Goal: Information Seeking & Learning: Learn about a topic

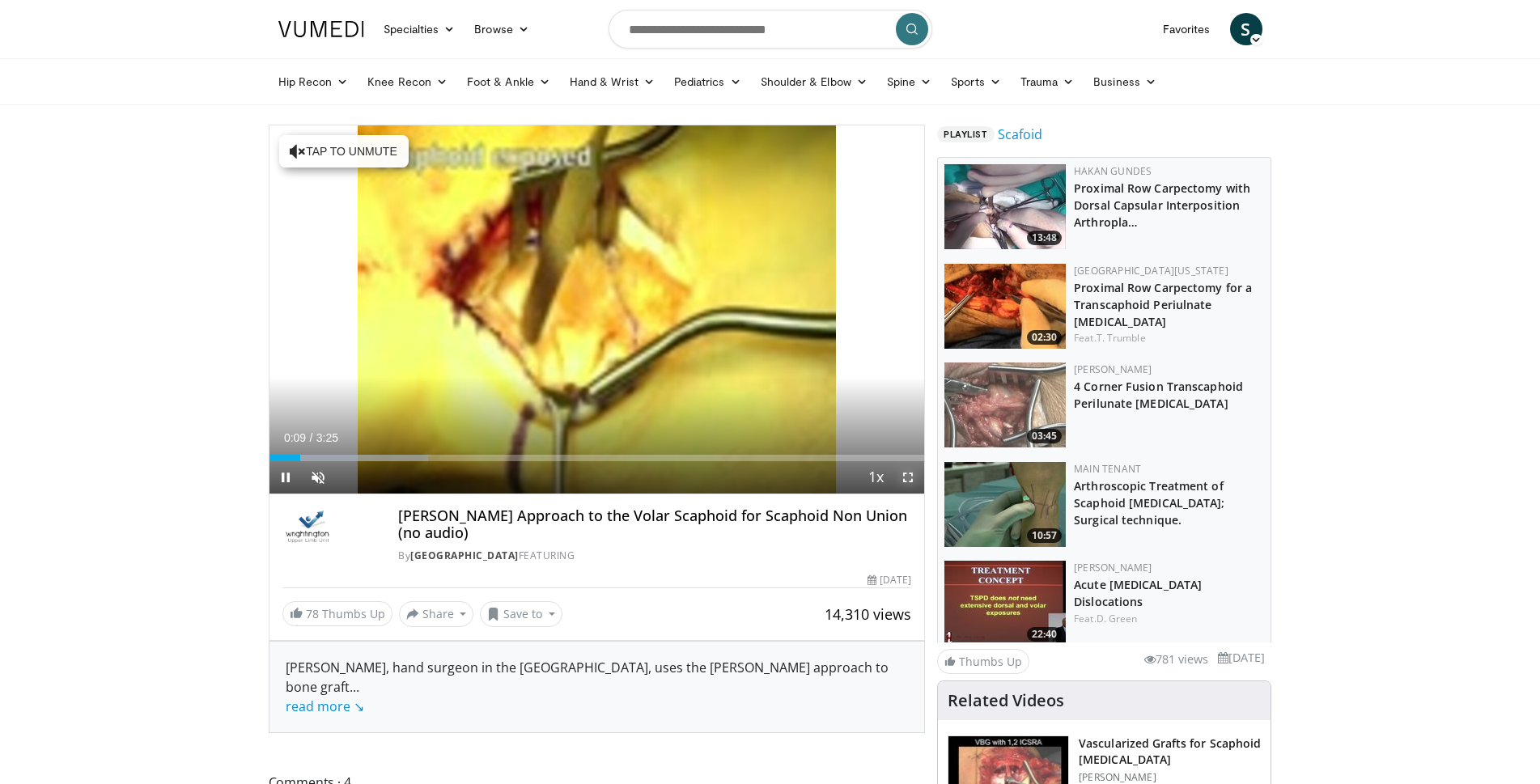
click at [906, 470] on span "Video Player" at bounding box center [907, 477] width 32 height 32
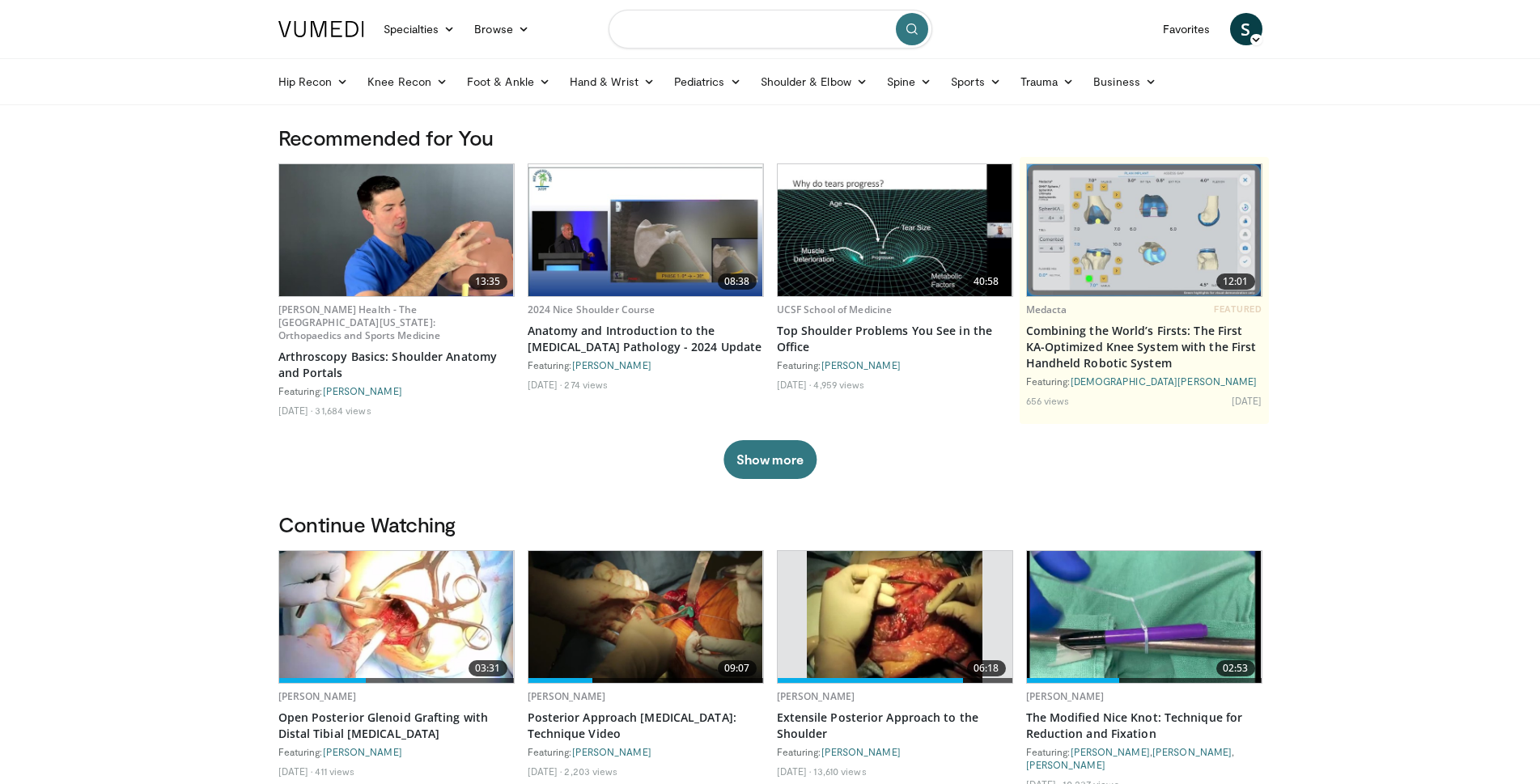
click at [786, 34] on input "Search topics, interventions" at bounding box center [770, 29] width 323 height 39
type input "**********"
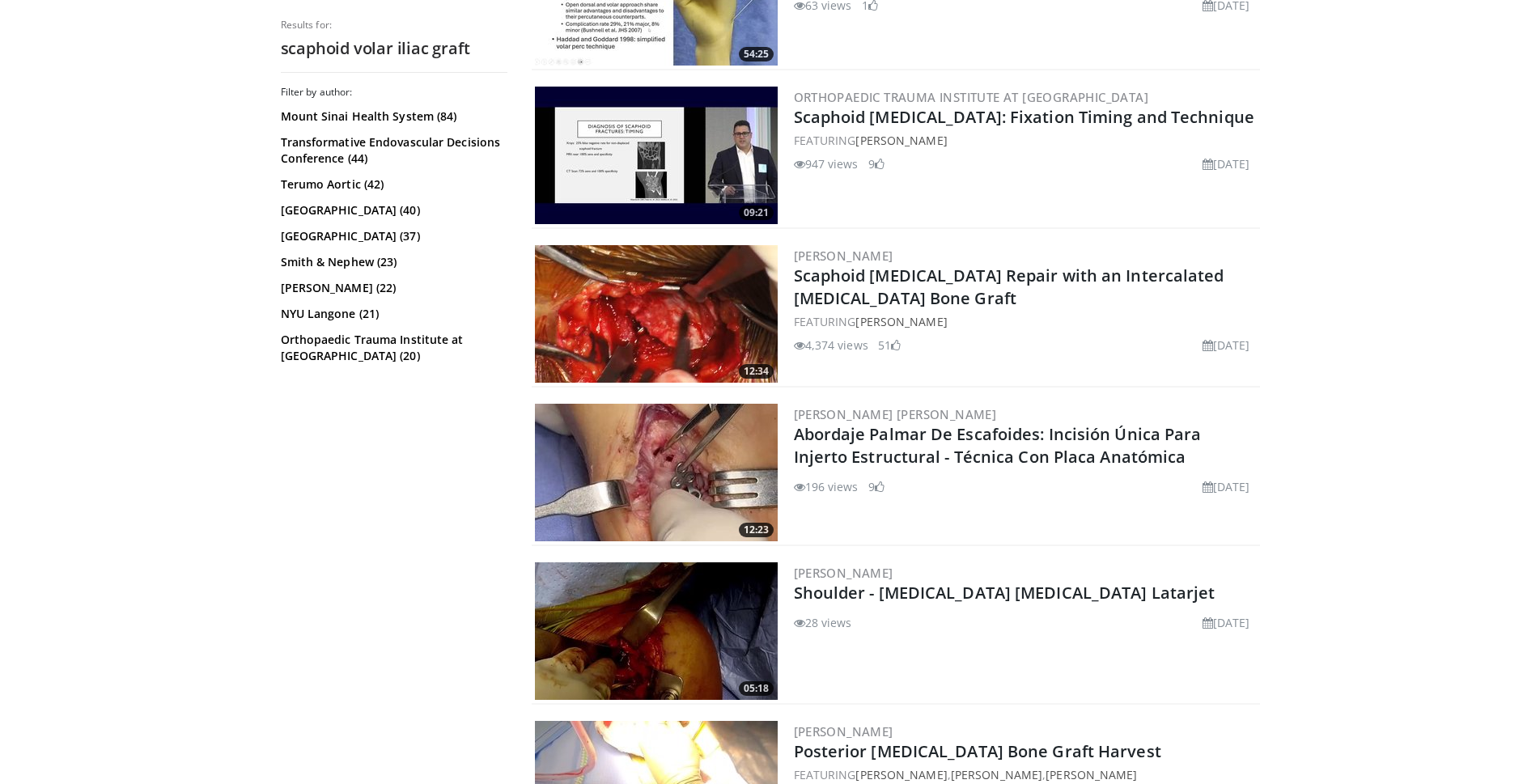
scroll to position [890, 0]
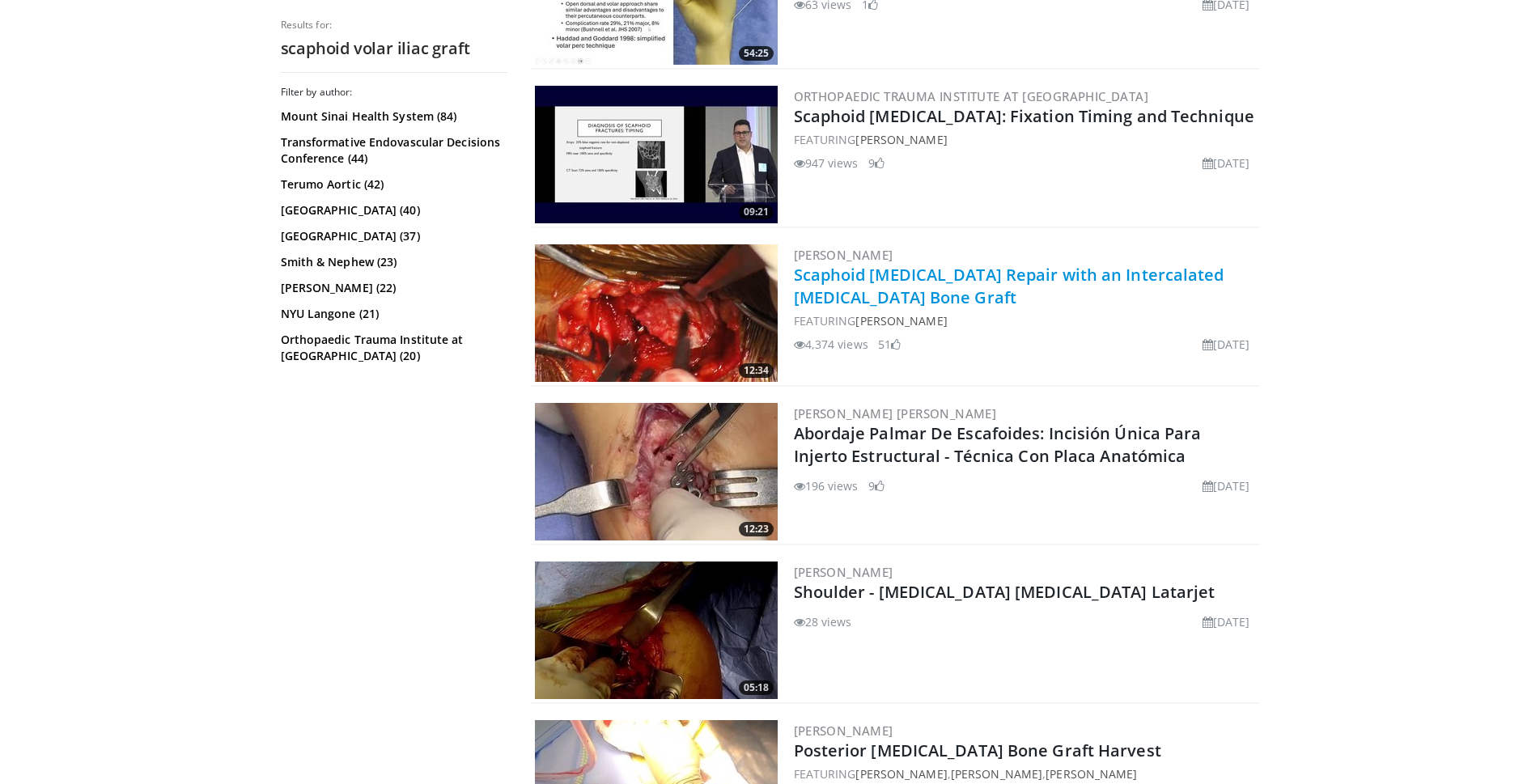
click at [797, 276] on link "Scaphoid [MEDICAL_DATA] Repair with an Intercalated [MEDICAL_DATA] Bone Graft" at bounding box center [1009, 286] width 431 height 45
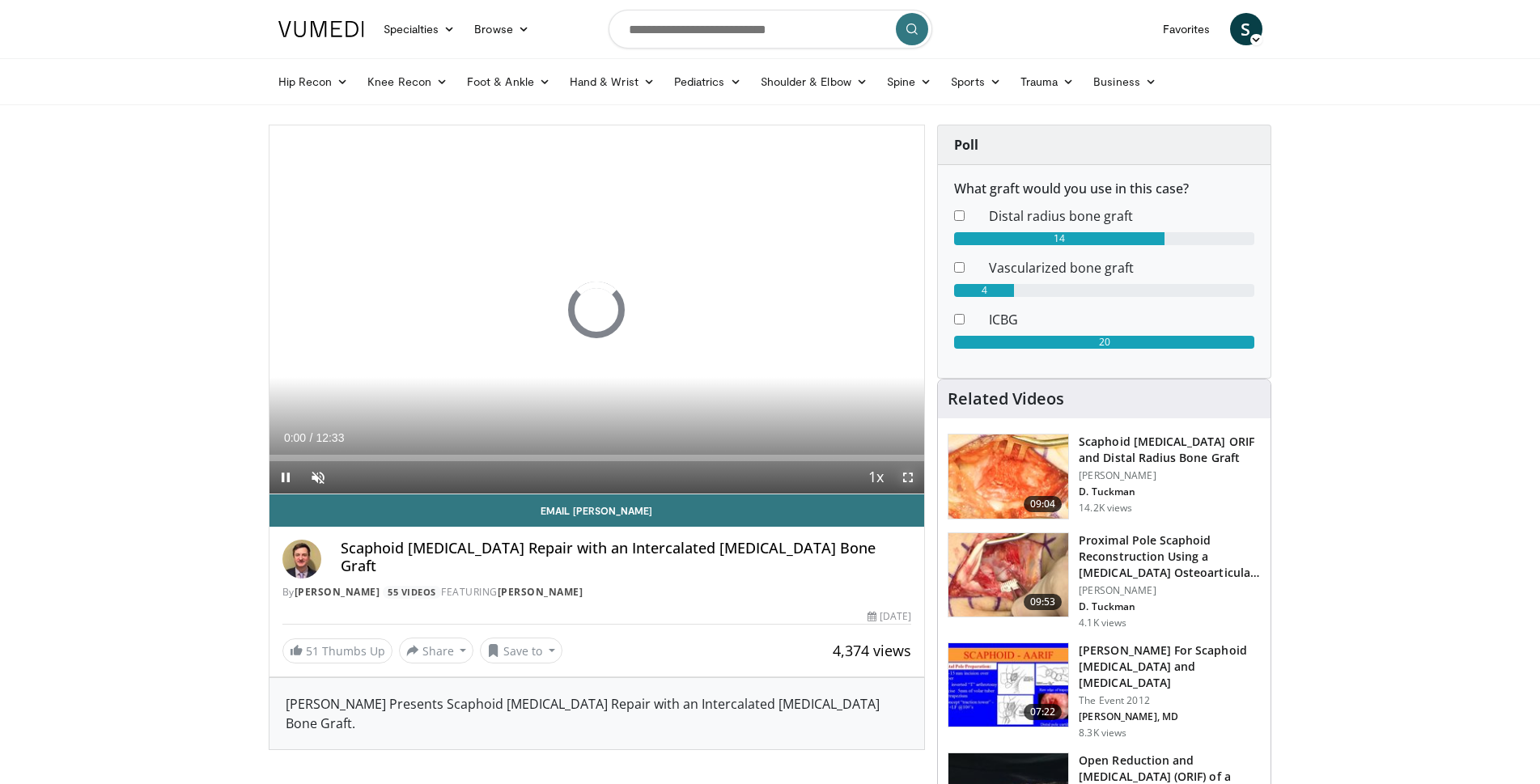
click at [906, 476] on span "Video Player" at bounding box center [907, 477] width 32 height 32
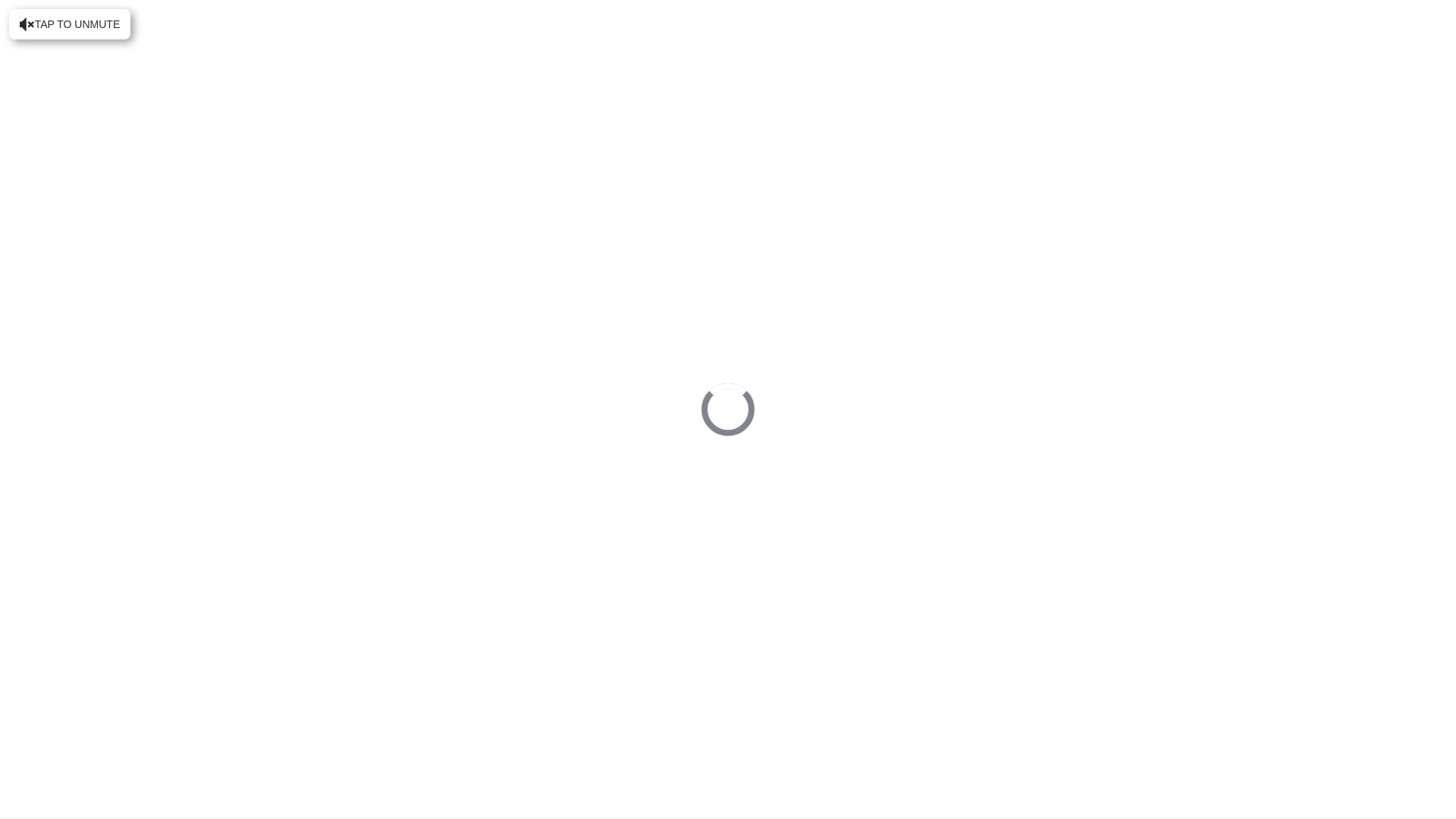
click at [77, 734] on video-js "**********" at bounding box center [728, 409] width 1456 height 819
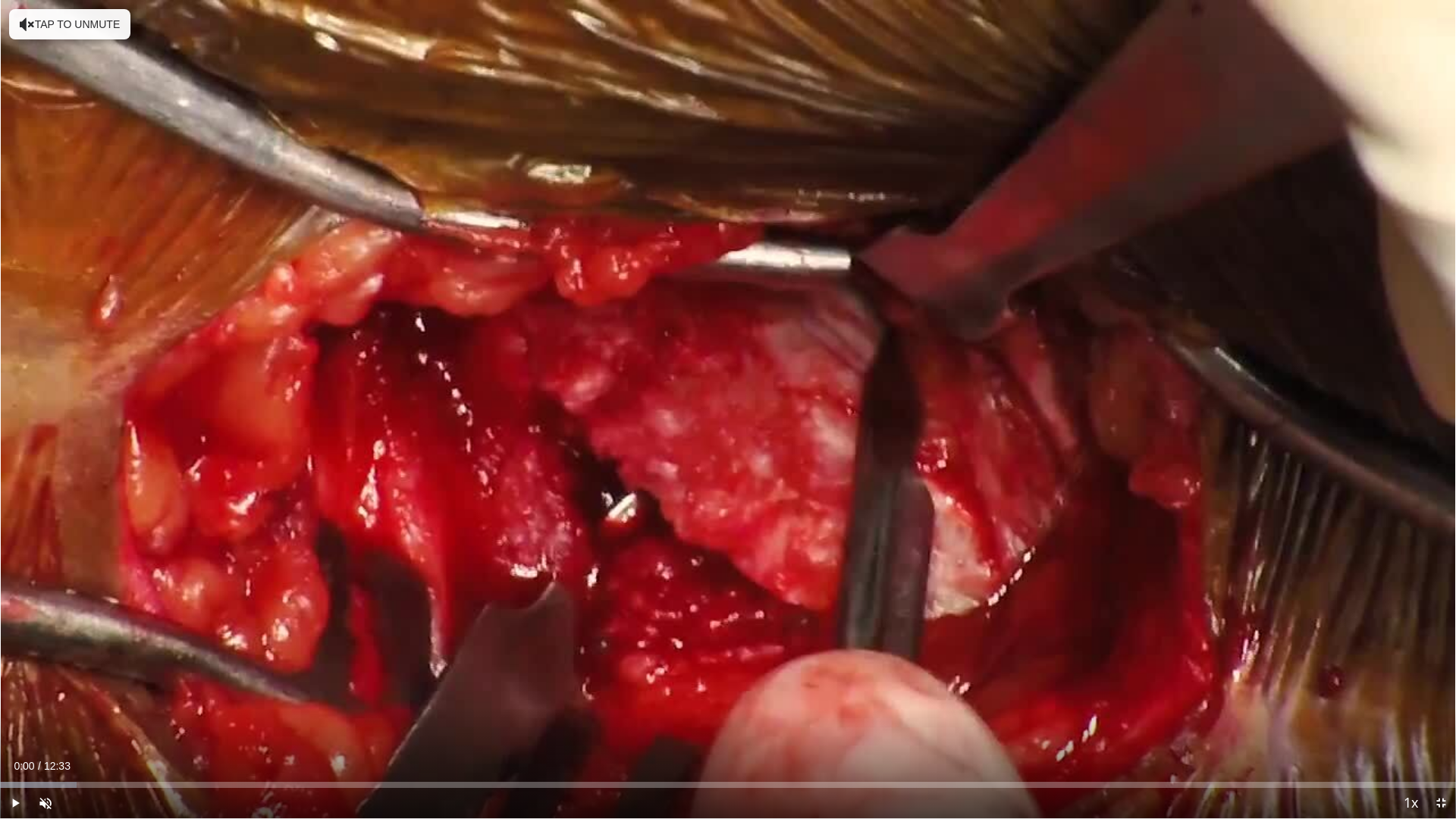
click at [16, 734] on span "Video Player" at bounding box center [15, 803] width 30 height 30
click at [16, 734] on video-js "**********" at bounding box center [728, 409] width 1456 height 819
click at [85, 734] on div "Progress Bar" at bounding box center [86, 785] width 2 height 6
click at [128, 734] on div "Progress Bar" at bounding box center [129, 785] width 2 height 6
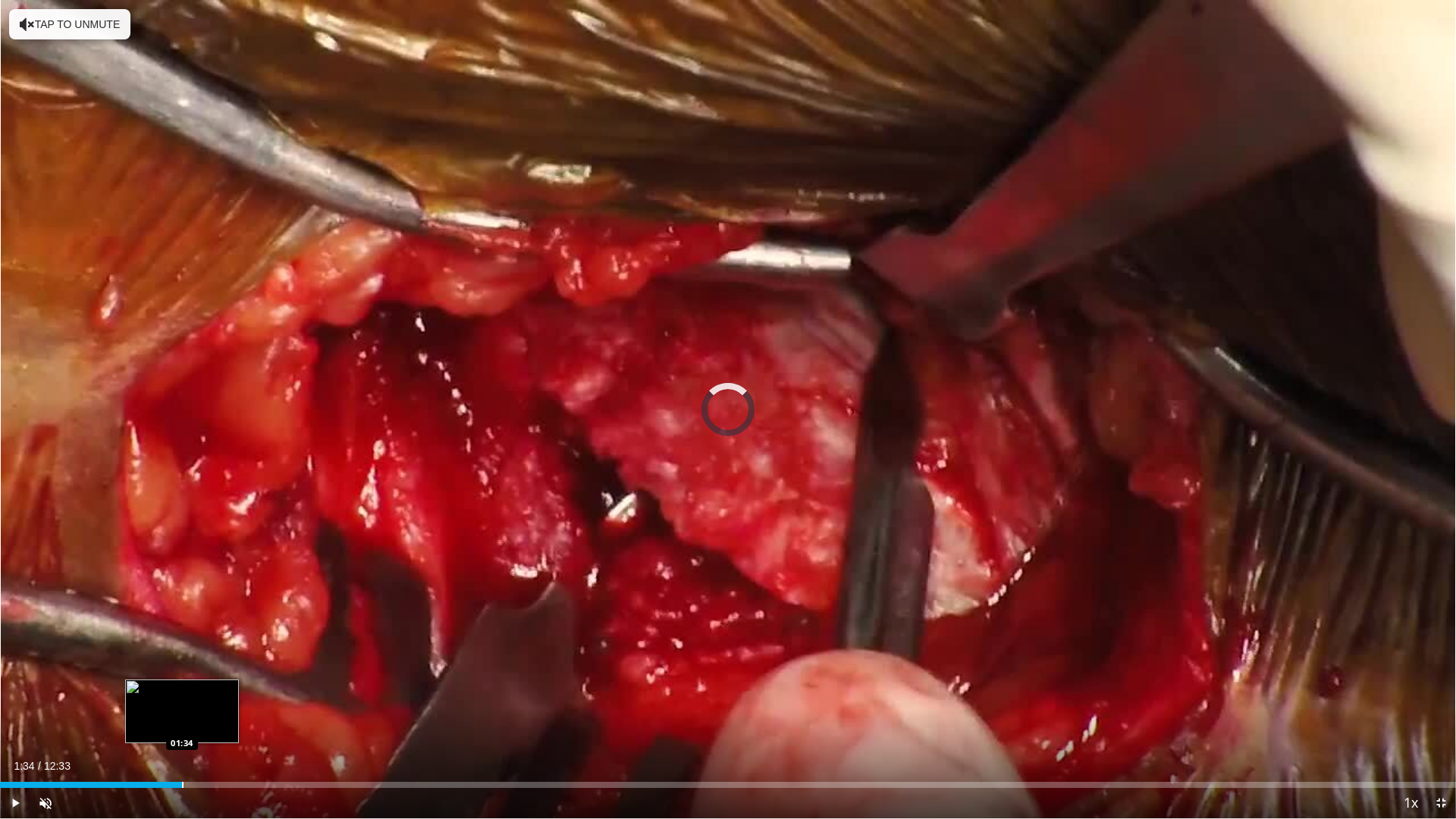
click at [182, 734] on div "Progress Bar" at bounding box center [183, 785] width 2 height 6
click at [215, 734] on div "Loaded : 13.28% 01:51 01:49" at bounding box center [728, 785] width 1456 height 6
click at [245, 734] on div "Progress Bar" at bounding box center [246, 785] width 2 height 6
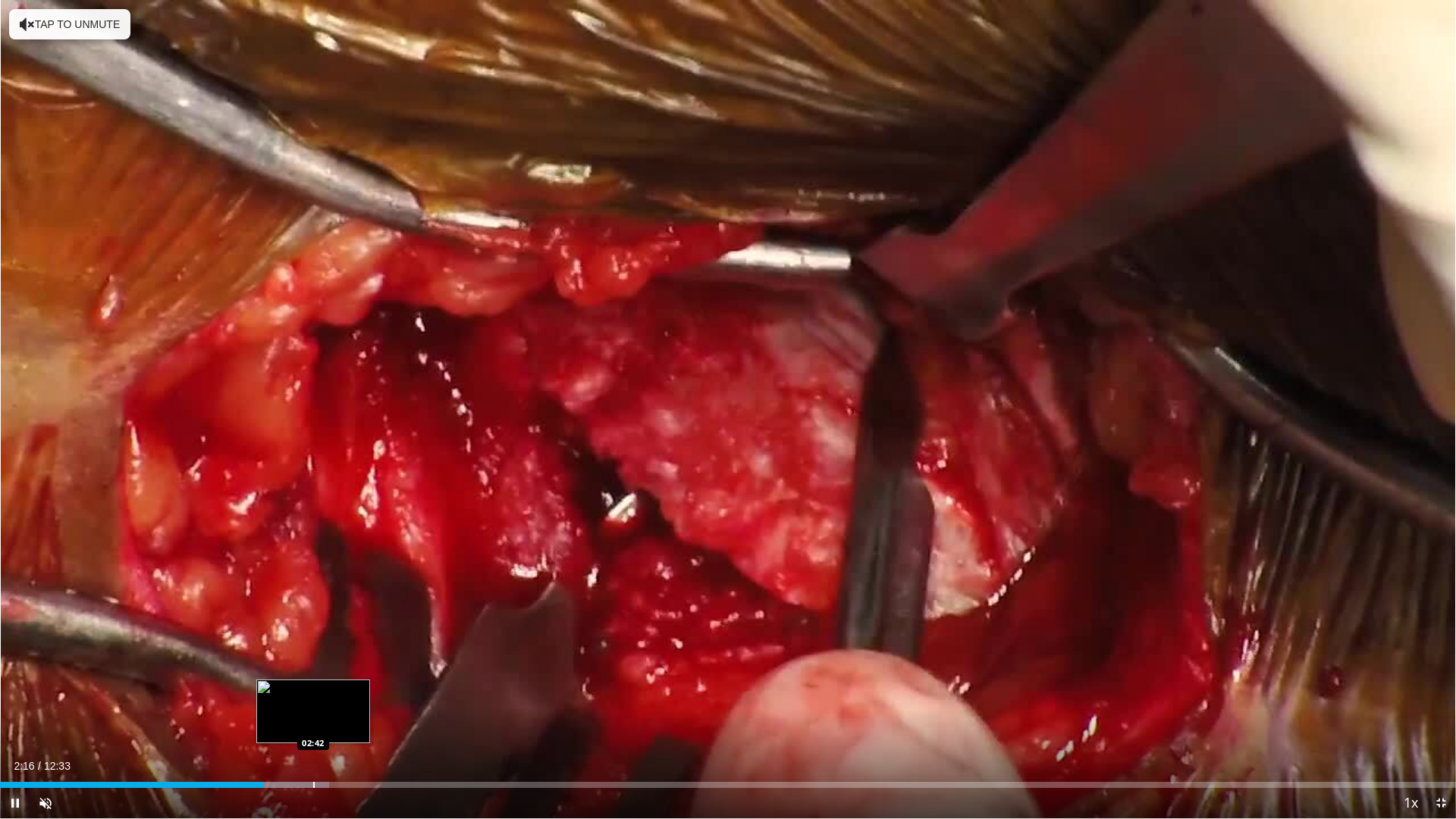
click at [316, 734] on div "Progress Bar" at bounding box center [280, 785] width 97 height 6
click at [264, 734] on div "02:16" at bounding box center [132, 785] width 264 height 6
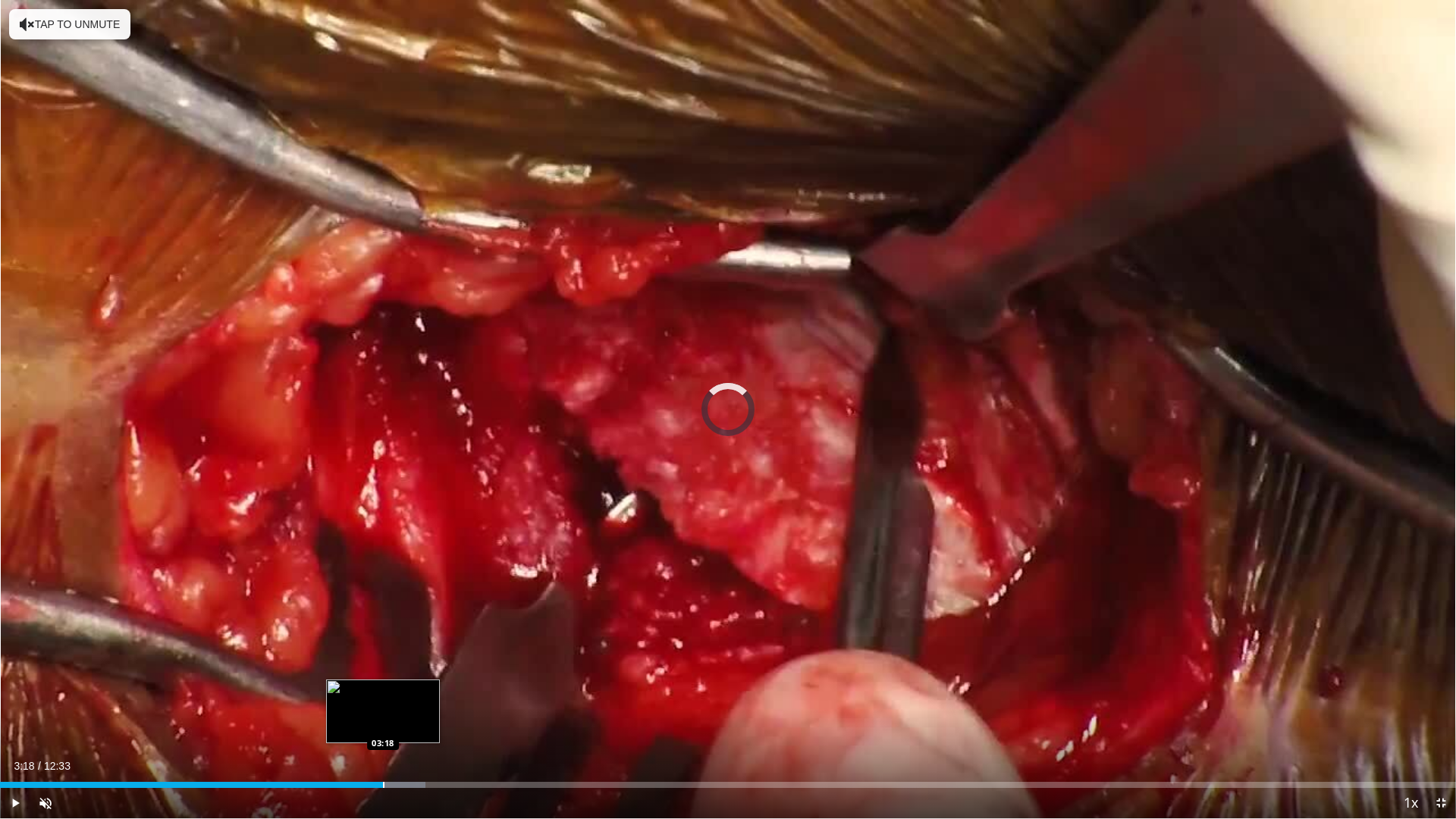
click at [383, 734] on div "Progress Bar" at bounding box center [384, 785] width 2 height 6
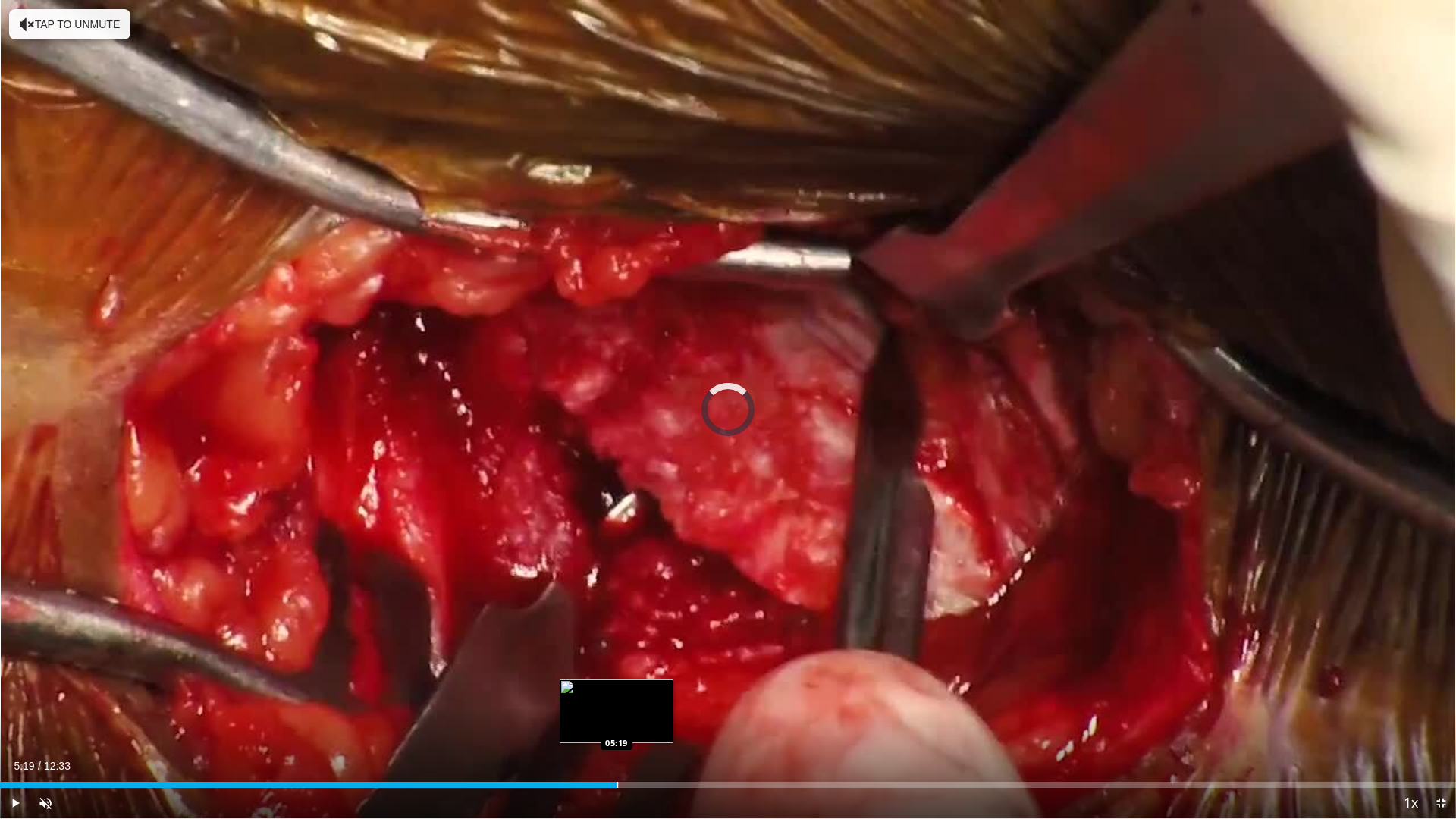
click at [617, 734] on div "Loaded : 42.51% 05:19 05:19" at bounding box center [728, 781] width 1456 height 15
click at [663, 734] on div "Loaded : 43.84% 05:20 05:40" at bounding box center [728, 781] width 1456 height 15
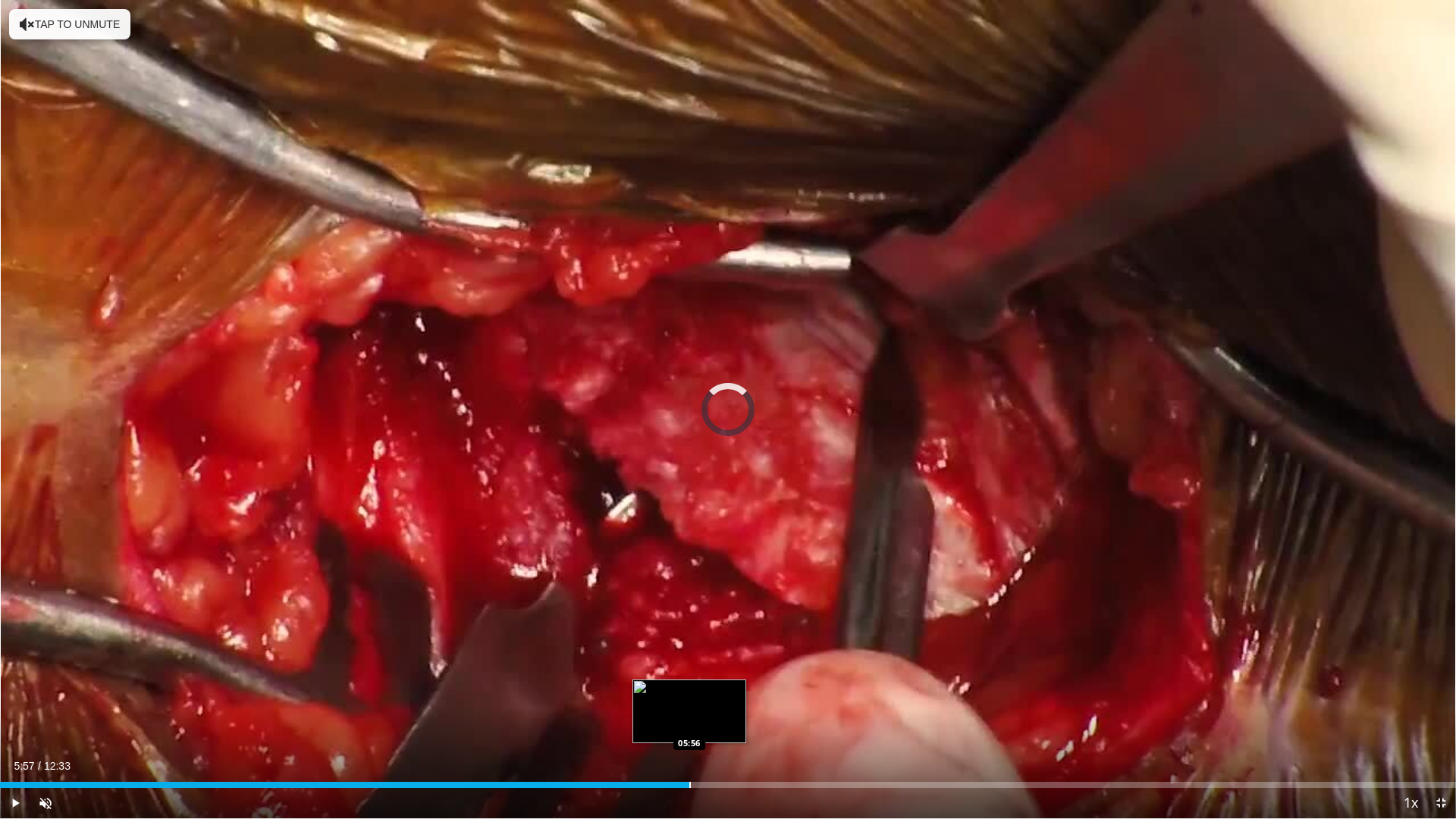
click at [691, 734] on div "Loaded : 0.00% 05:57 05:56" at bounding box center [728, 781] width 1456 height 15
click at [724, 734] on div "Loaded : 0.00% 05:57 06:14" at bounding box center [728, 781] width 1456 height 15
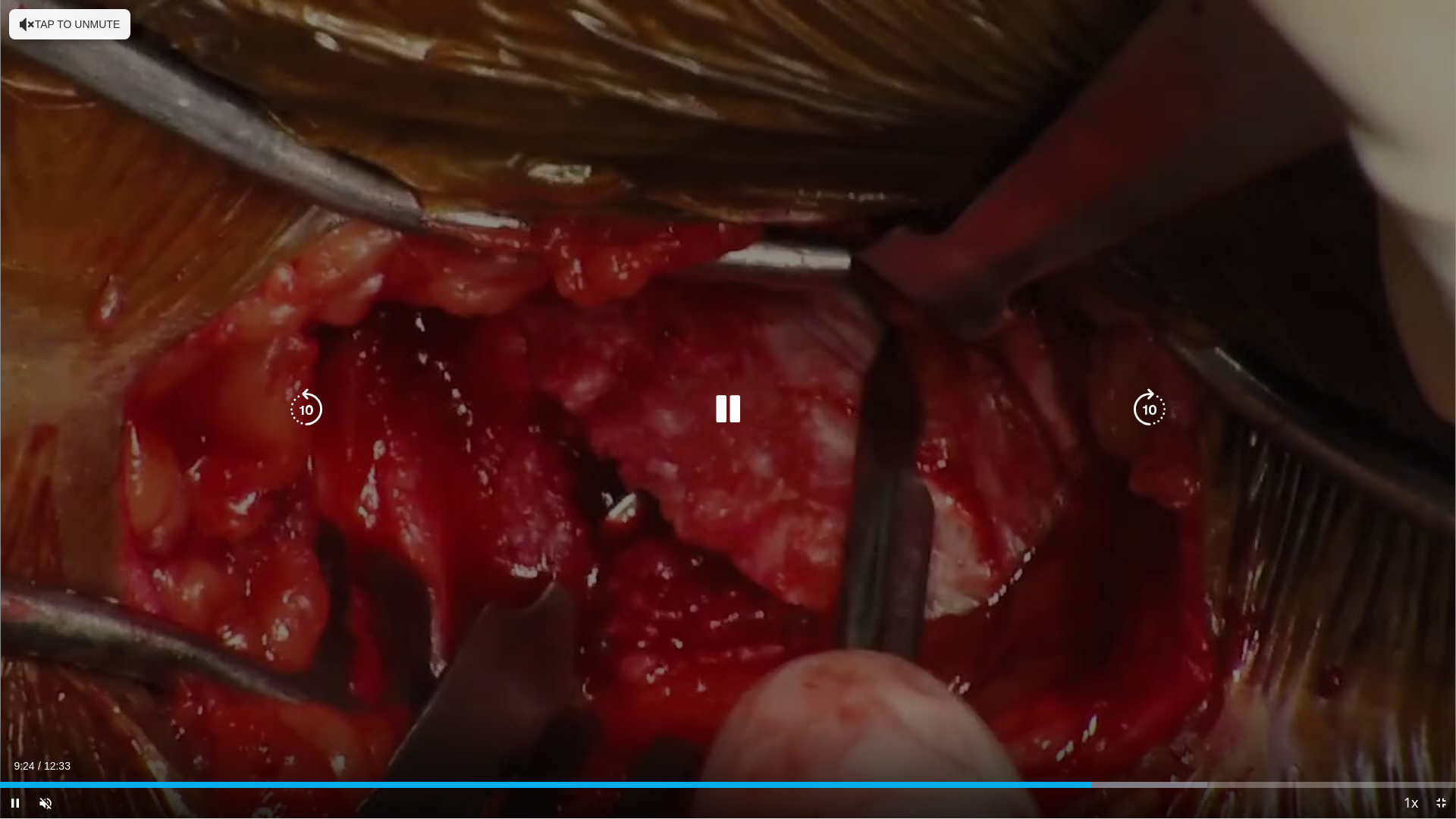
click at [721, 413] on icon "Video Player" at bounding box center [728, 409] width 43 height 43
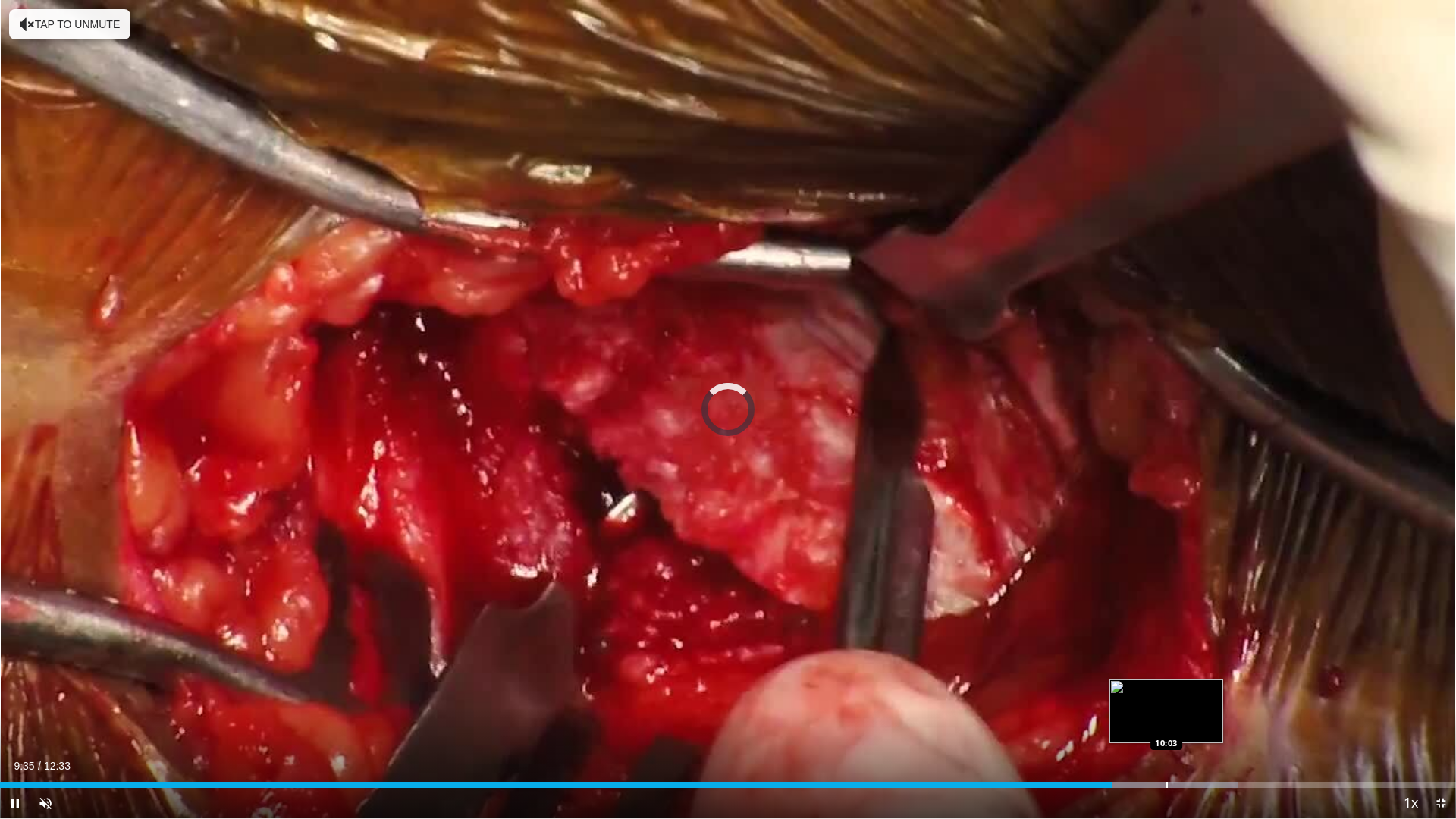
click at [1168, 734] on div "Progress Bar" at bounding box center [1168, 785] width 2 height 6
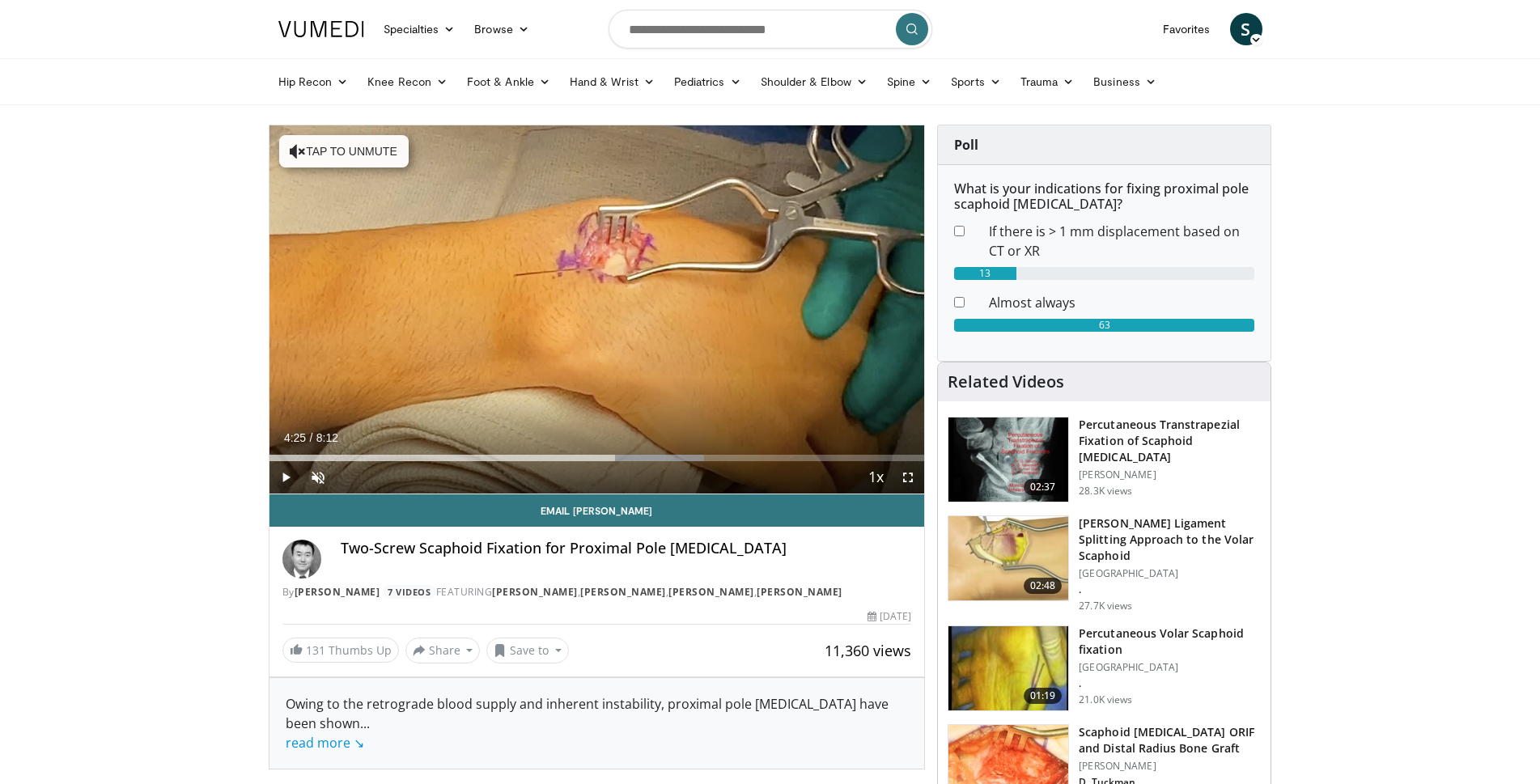
click at [427, 530] on div "Two-Screw Scaphoid Fixation for Proximal Pole Fractures By Jaehon Kim 7 Videos …" at bounding box center [596, 564] width 655 height 76
